Goal: Navigation & Orientation: Find specific page/section

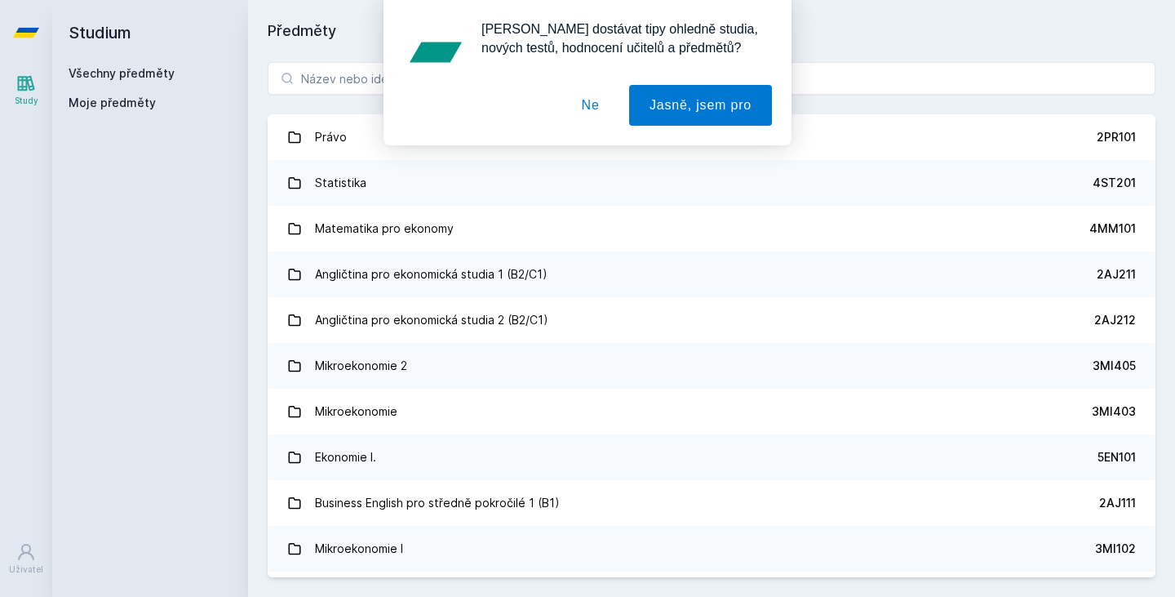
click at [598, 108] on button "Ne" at bounding box center [590, 105] width 59 height 41
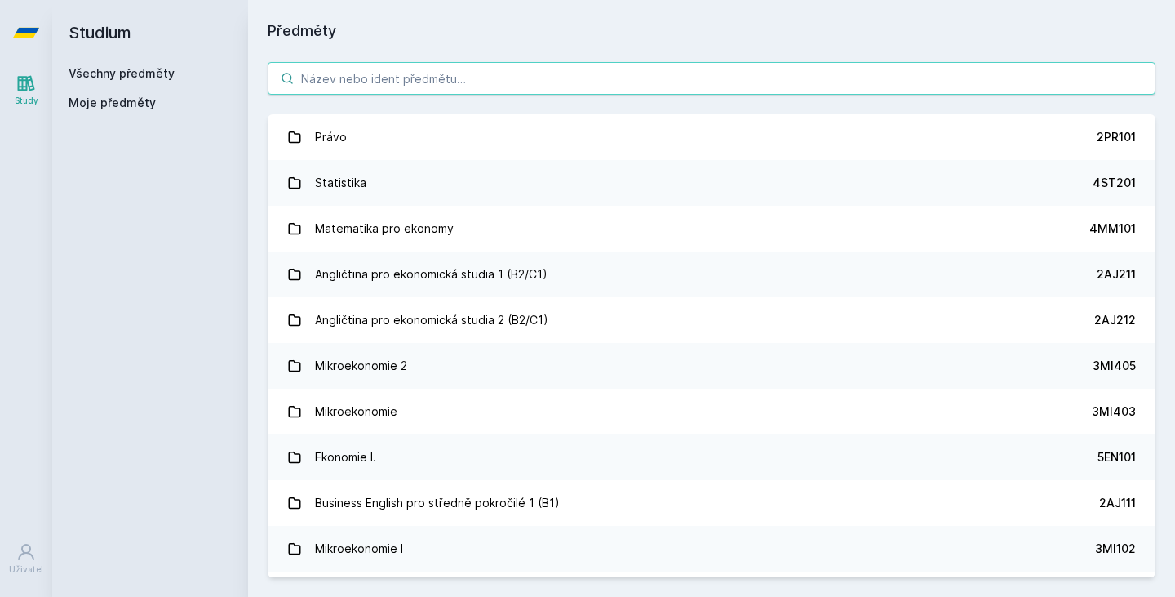
click at [561, 87] on input "search" at bounding box center [712, 78] width 888 height 33
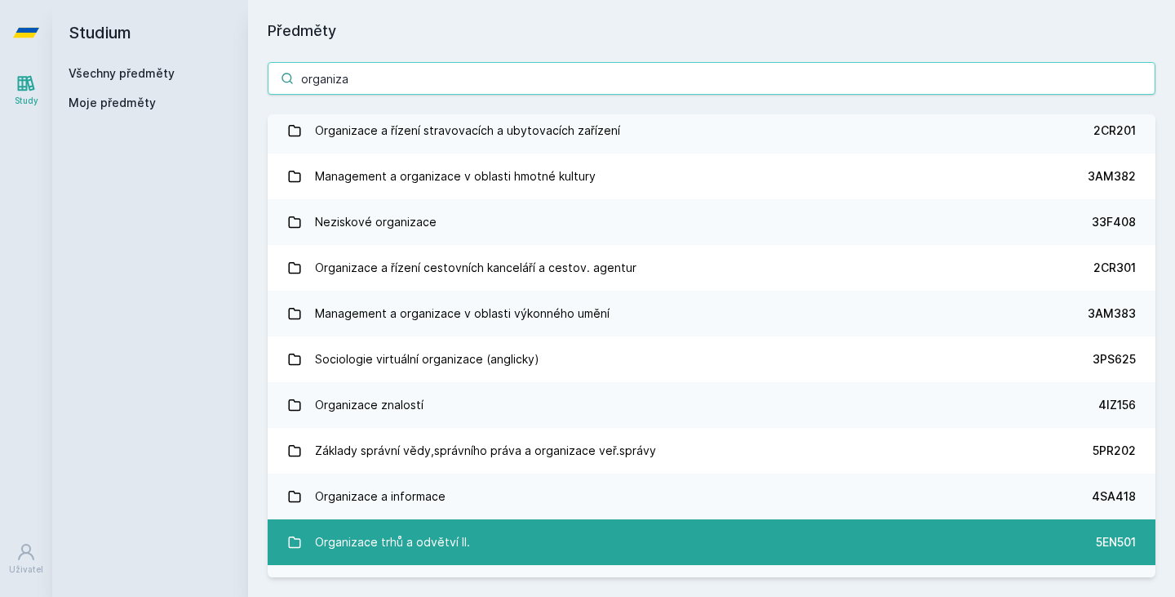
scroll to position [408, 0]
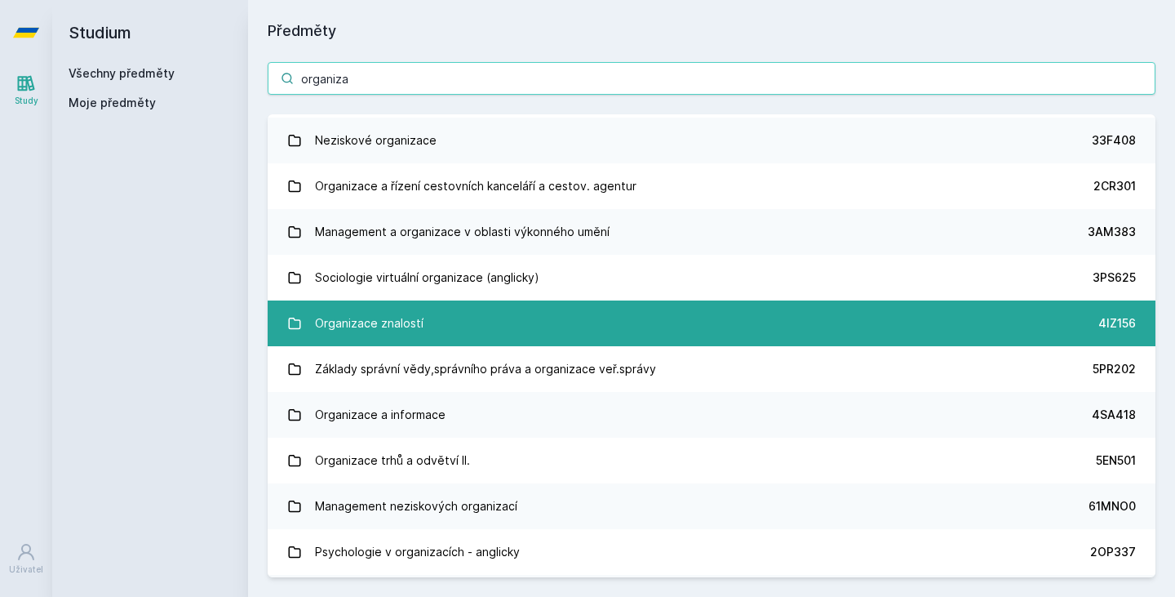
type input "organiza"
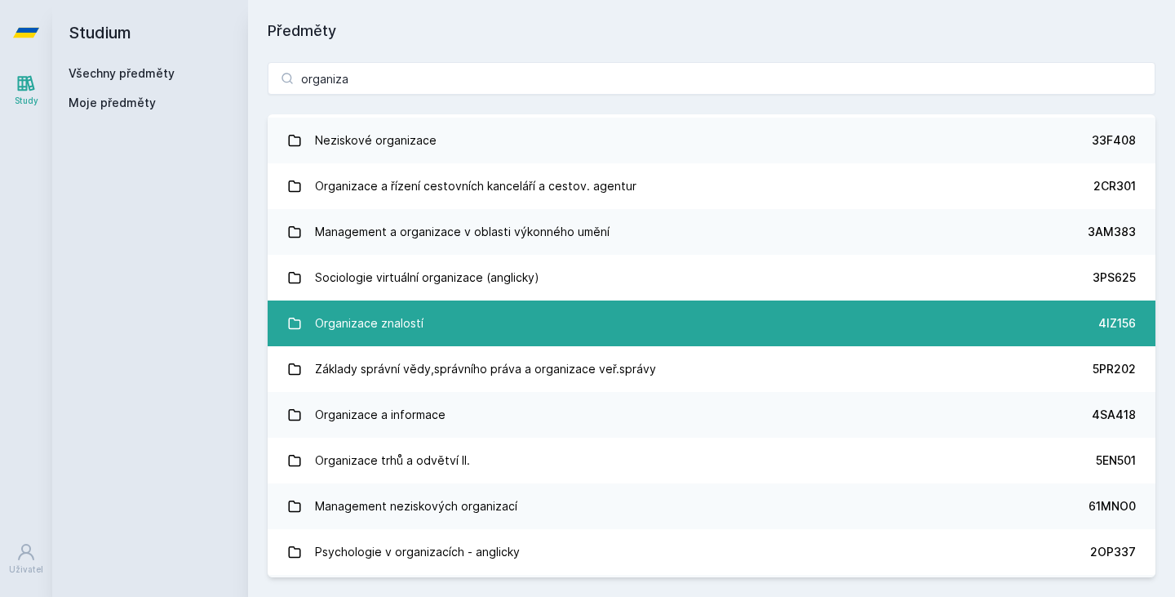
click at [509, 330] on link "Organizace znalostí 4IZ156" at bounding box center [712, 323] width 888 height 46
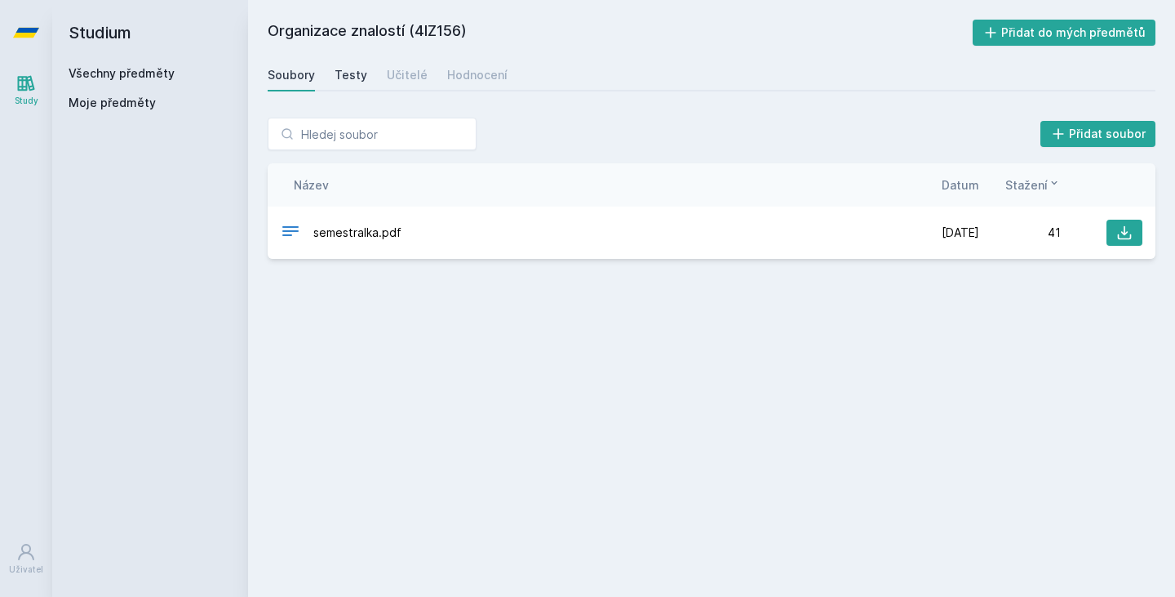
click at [357, 75] on div "Testy" at bounding box center [351, 75] width 33 height 16
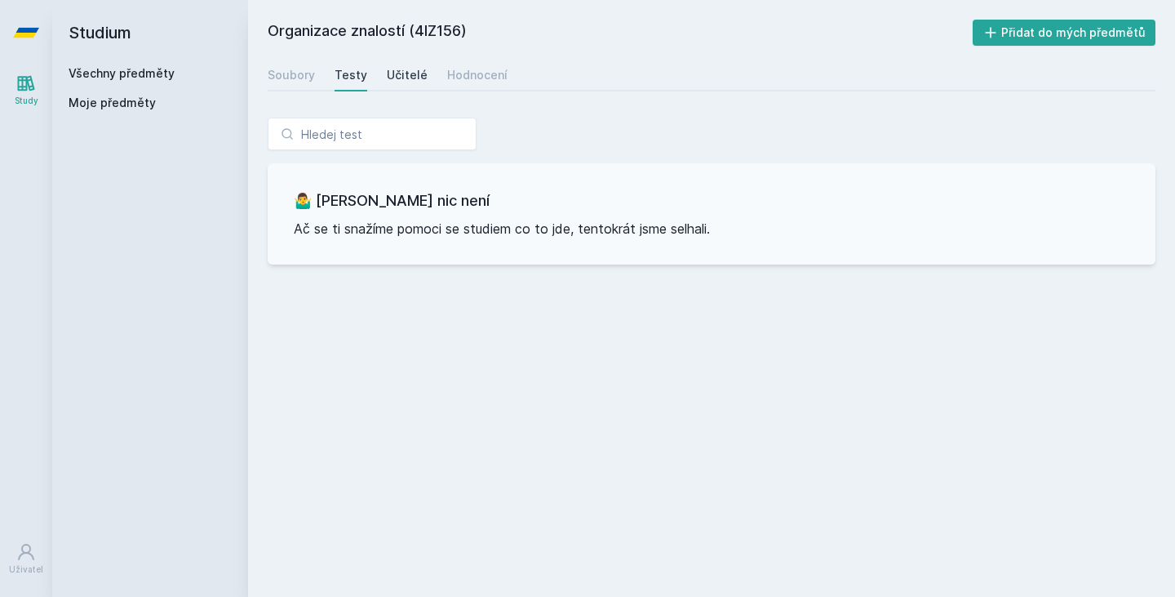
click at [399, 67] on div "Učitelé" at bounding box center [407, 75] width 41 height 16
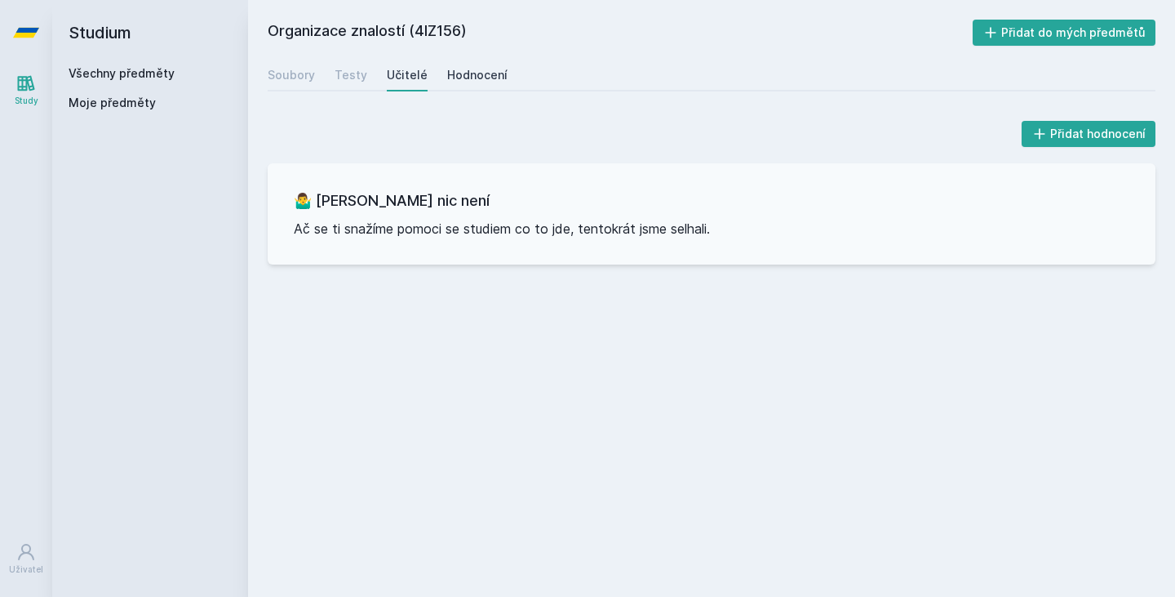
click at [448, 70] on div "Hodnocení" at bounding box center [477, 75] width 60 height 16
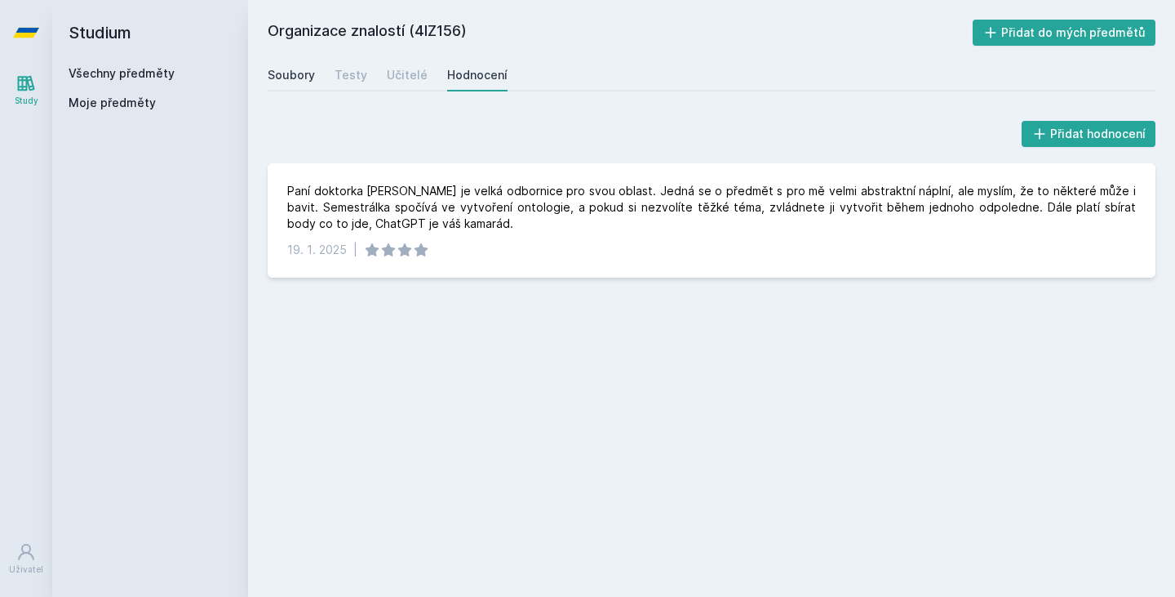
click at [308, 67] on div "Soubory" at bounding box center [291, 75] width 47 height 16
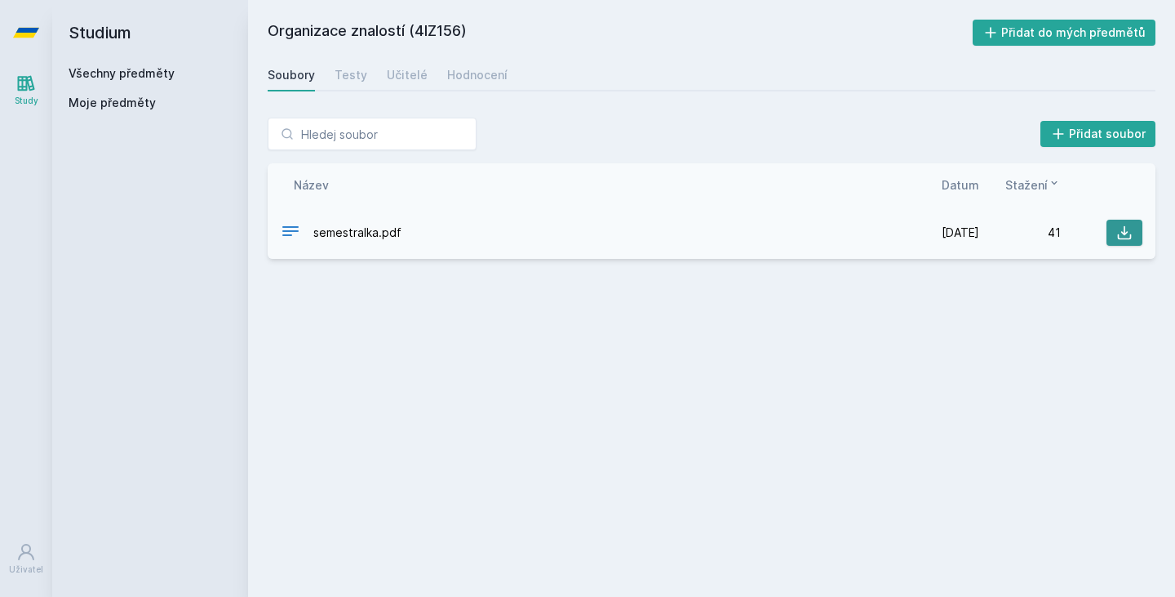
click at [1135, 231] on button at bounding box center [1125, 233] width 36 height 26
